Goal: Find specific page/section: Find specific page/section

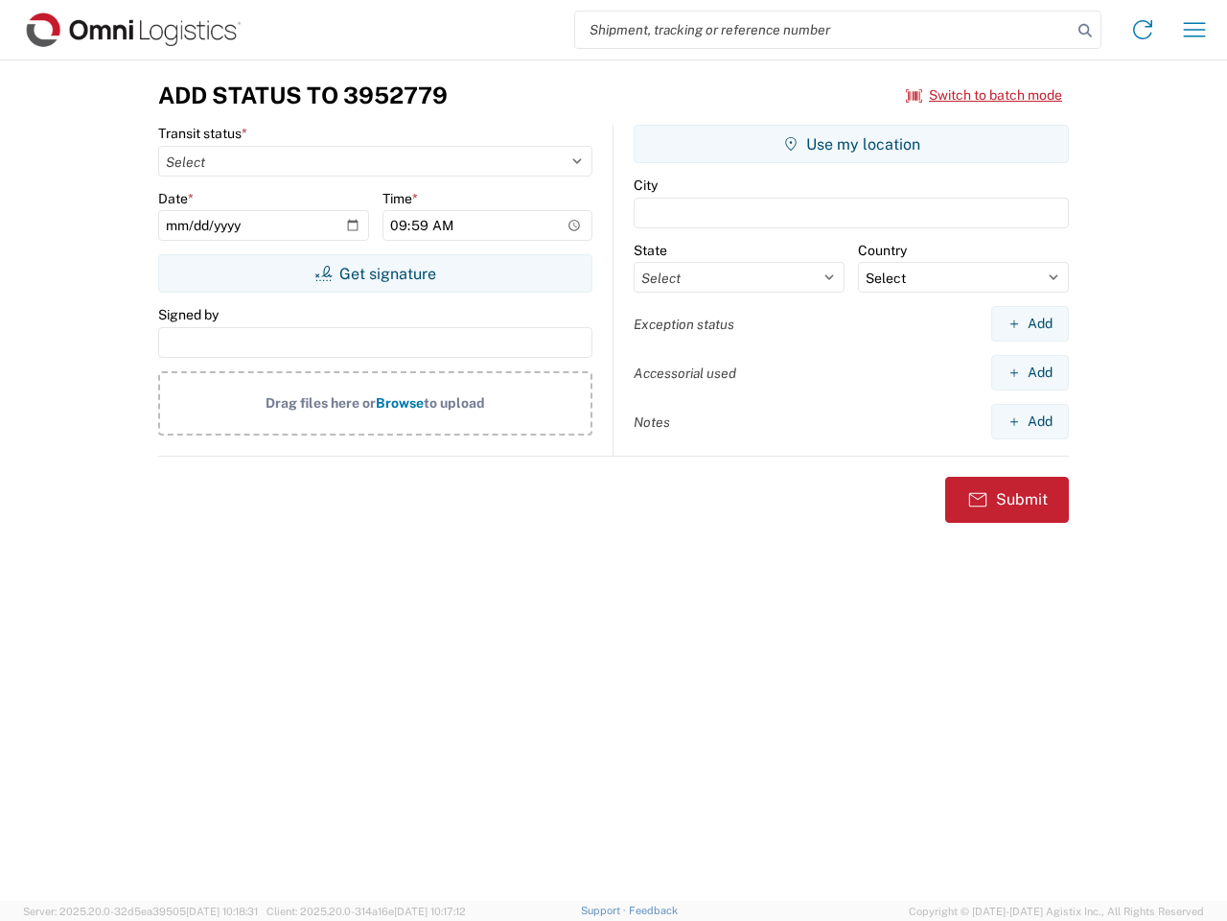
click at [824, 30] on input "search" at bounding box center [823, 30] width 497 height 36
click at [1085, 31] on icon at bounding box center [1085, 30] width 27 height 27
click at [1143, 30] on icon at bounding box center [1143, 29] width 31 height 31
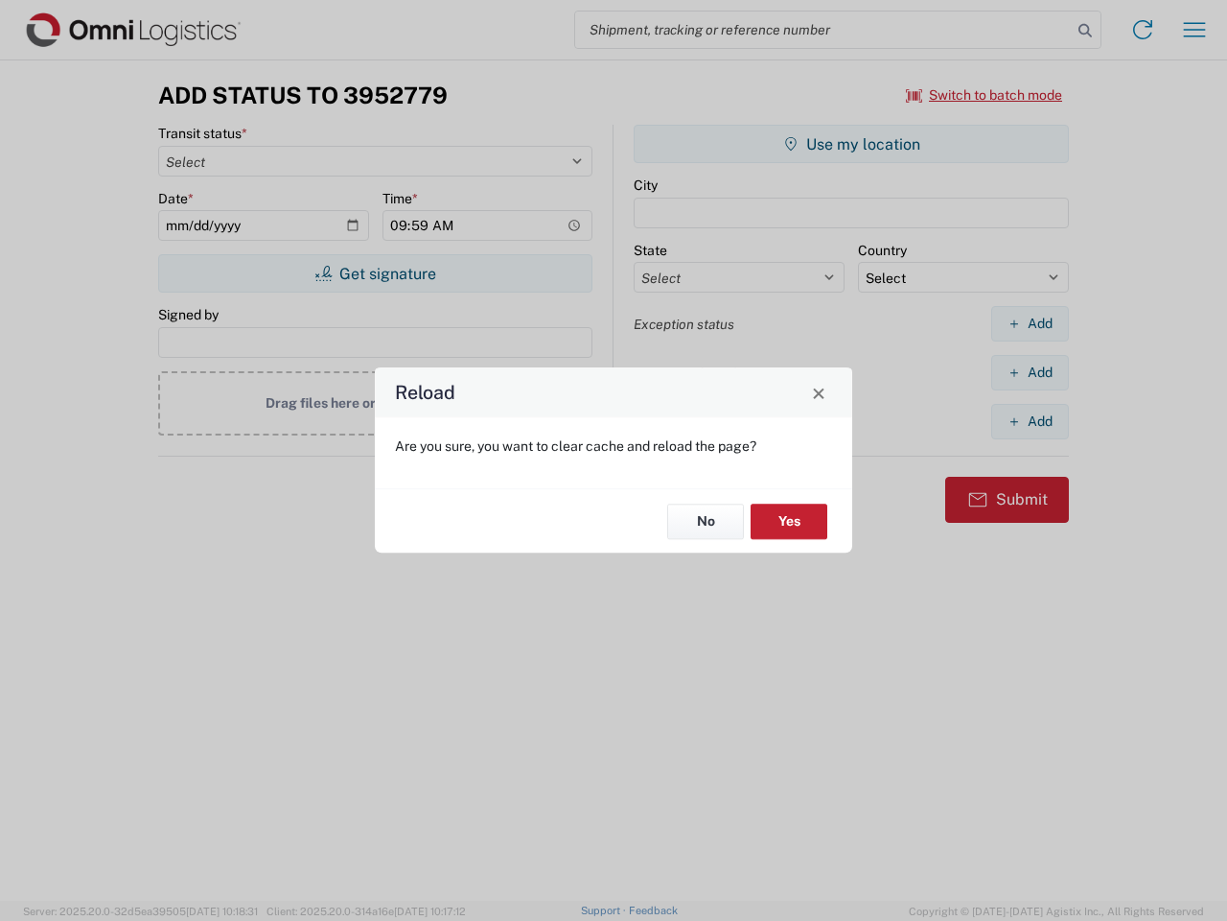
click at [1195, 30] on div "Reload Are you sure, you want to clear cache and reload the page? No Yes" at bounding box center [613, 460] width 1227 height 921
click at [985, 95] on div "Reload Are you sure, you want to clear cache and reload the page? No Yes" at bounding box center [613, 460] width 1227 height 921
click at [375, 273] on div "Reload Are you sure, you want to clear cache and reload the page? No Yes" at bounding box center [613, 460] width 1227 height 921
click at [852, 144] on div "Reload Are you sure, you want to clear cache and reload the page? No Yes" at bounding box center [613, 460] width 1227 height 921
click at [1030, 323] on div "Reload Are you sure, you want to clear cache and reload the page? No Yes" at bounding box center [613, 460] width 1227 height 921
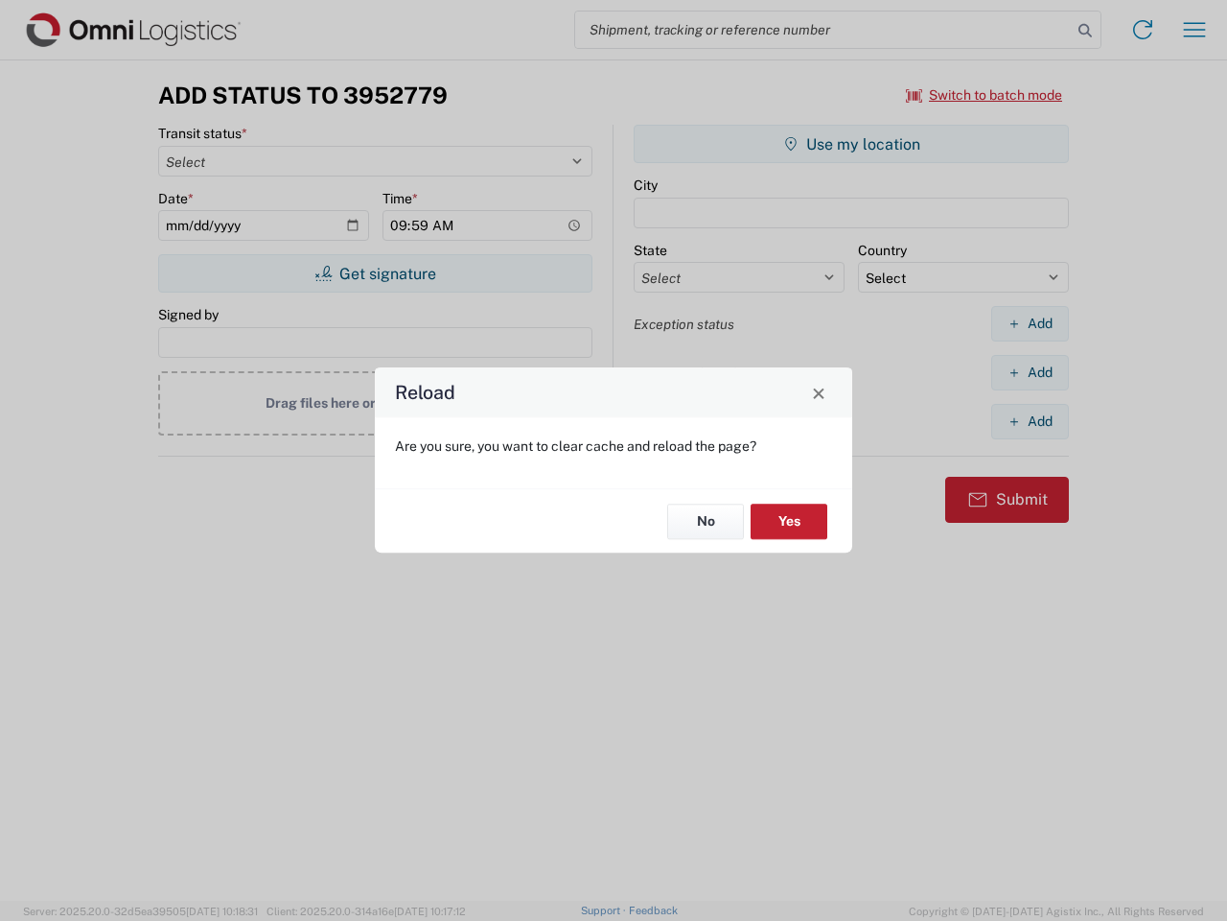
click at [1030, 372] on div "Reload Are you sure, you want to clear cache and reload the page? No Yes" at bounding box center [613, 460] width 1227 height 921
click at [1030, 421] on div "Reload Are you sure, you want to clear cache and reload the page? No Yes" at bounding box center [613, 460] width 1227 height 921
